Goal: Book appointment/travel/reservation

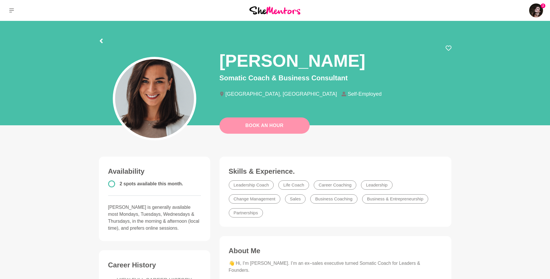
click at [262, 126] on link "Book An Hour" at bounding box center [264, 125] width 90 height 16
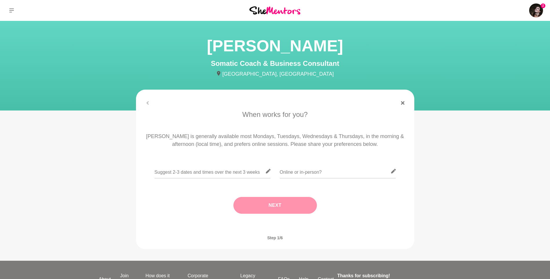
click at [145, 100] on figure "When works for you? Honorata is generally available most Mondays, Tuesdays, Wed…" at bounding box center [275, 169] width 278 height 159
click at [148, 103] on div at bounding box center [275, 102] width 278 height 3
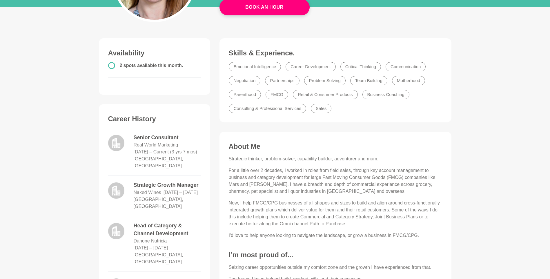
scroll to position [116, 0]
